Goal: Go to known website: Go to known website

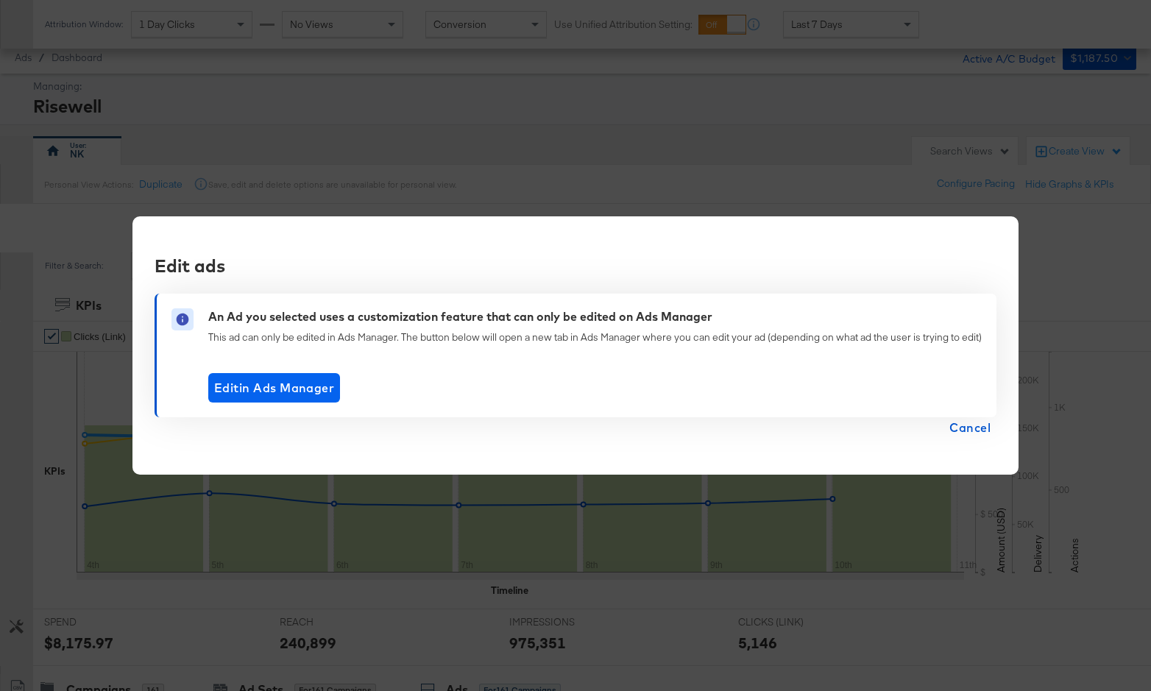
scroll to position [337, 0]
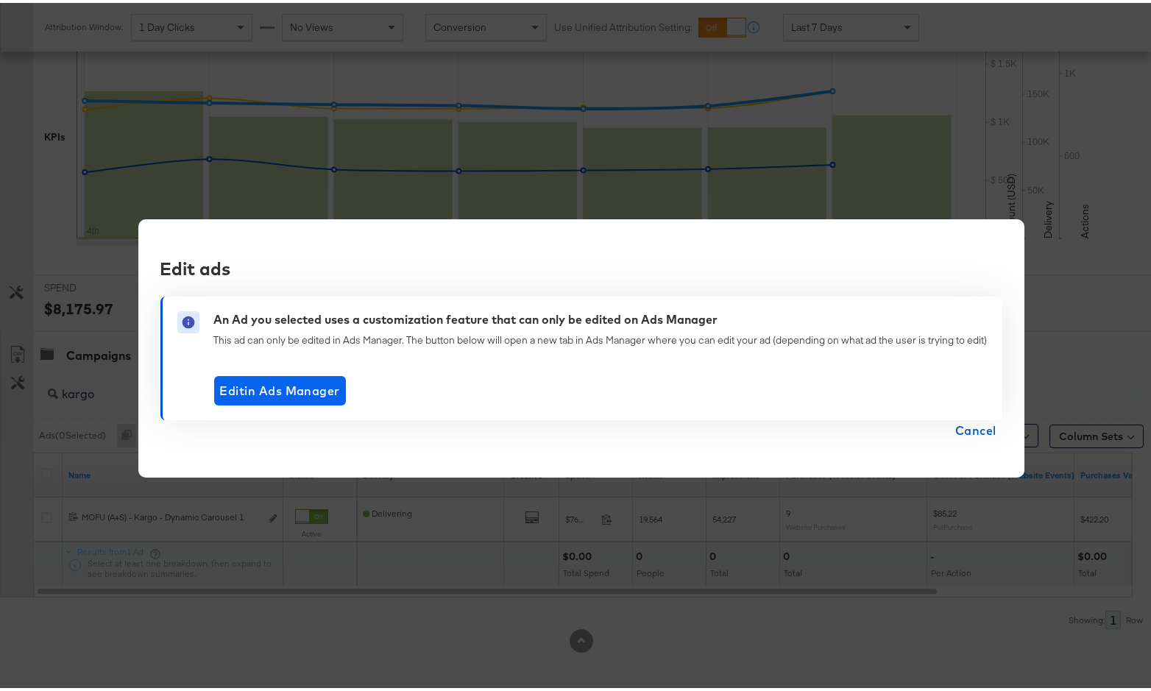
click at [309, 382] on span "Edit in Ads Manager" at bounding box center [280, 388] width 120 height 21
